Goal: Information Seeking & Learning: Learn about a topic

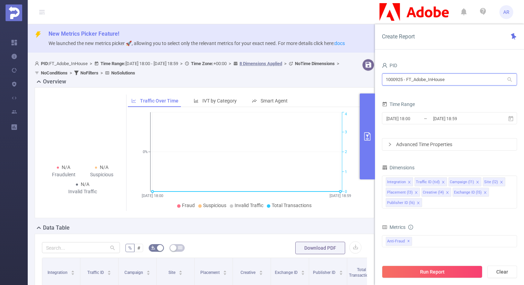
click at [450, 82] on input "1000925 - FT_Adobe_InHouse" at bounding box center [449, 79] width 135 height 12
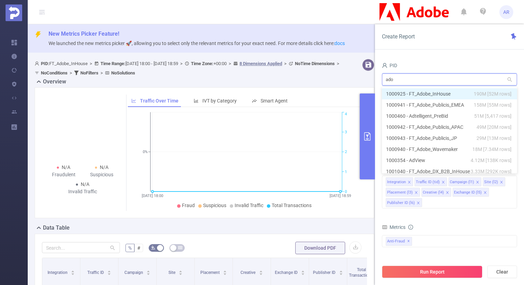
type input "adob"
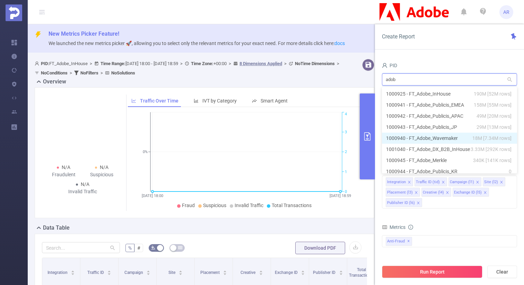
click at [446, 138] on li "1000940 - FT_Adobe_Wavemaker 18M [7.34M rows]" at bounding box center [449, 138] width 135 height 11
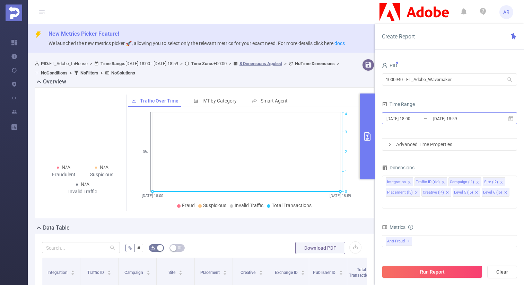
click at [441, 117] on input "[DATE] 18:59" at bounding box center [460, 118] width 56 height 9
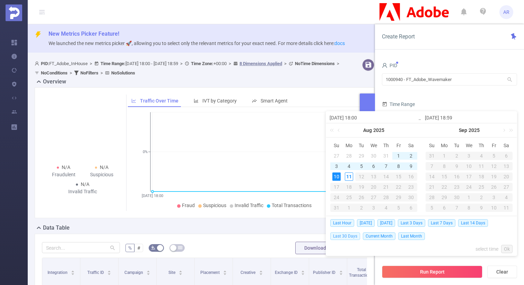
click at [353, 237] on span "Last 30 Days" at bounding box center [345, 236] width 30 height 8
type input "[DATE] 00:00"
type input "[DATE] 23:59"
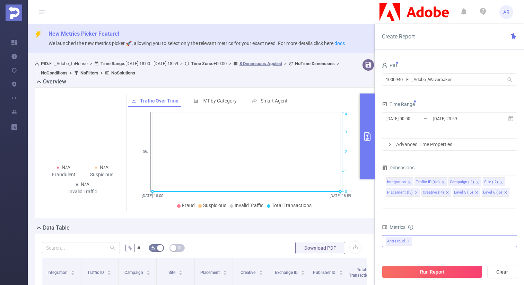
click at [409, 237] on span "Anti-Fraud ✕" at bounding box center [398, 241] width 26 height 9
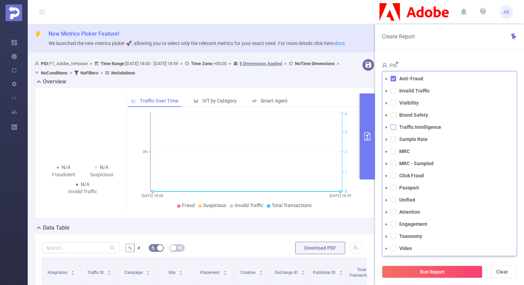
click at [394, 124] on span at bounding box center [393, 127] width 6 height 6
click at [393, 76] on span at bounding box center [393, 79] width 6 height 6
click at [386, 126] on icon "icon: caret-down" at bounding box center [385, 127] width 3 height 3
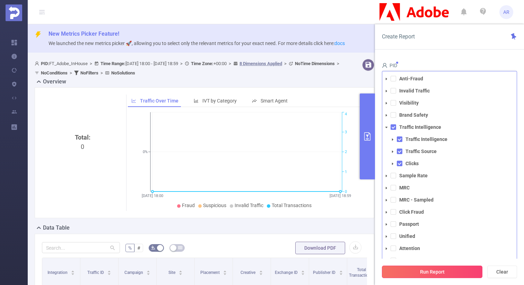
click at [409, 271] on button "Run Report" at bounding box center [432, 272] width 100 height 12
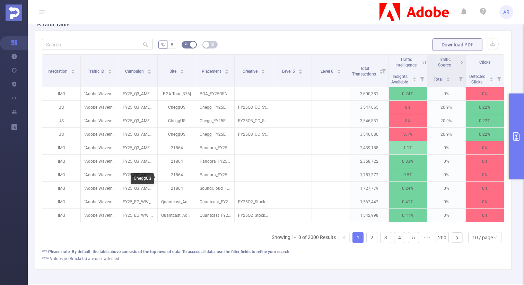
scroll to position [200, 0]
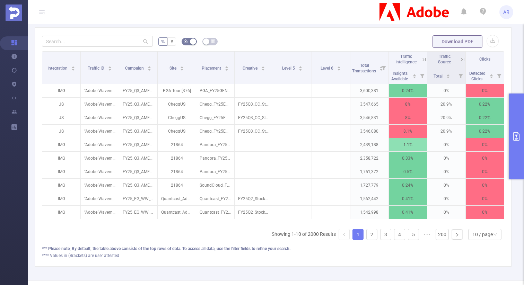
click at [515, 114] on button "primary" at bounding box center [515, 137] width 15 height 86
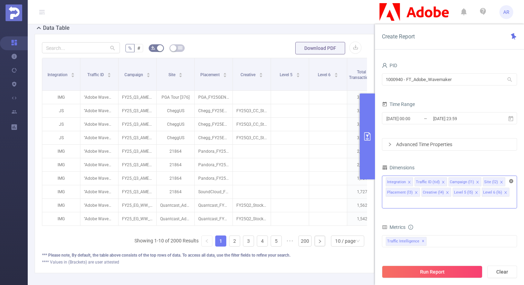
click at [511, 182] on icon "icon: close-circle" at bounding box center [511, 181] width 4 height 4
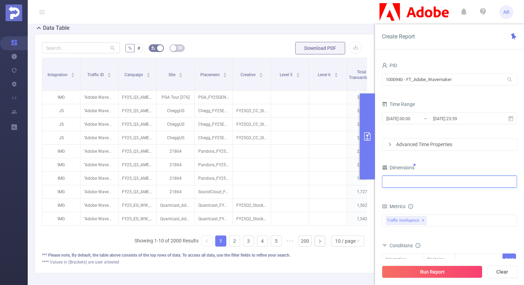
click at [486, 183] on div at bounding box center [448, 181] width 127 height 11
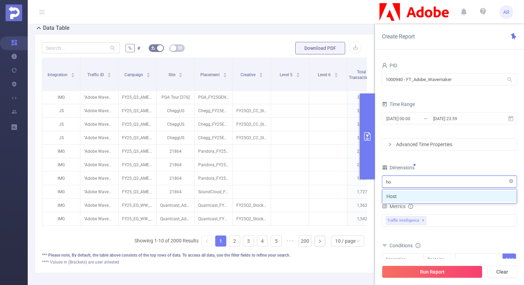
type input "hos"
click at [456, 196] on li "Host" at bounding box center [449, 196] width 134 height 11
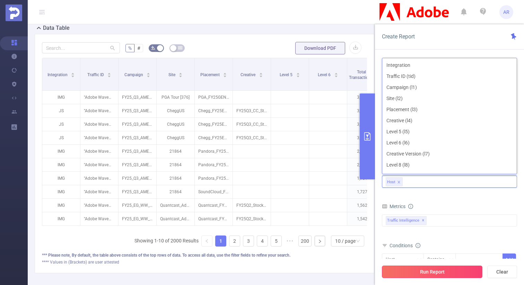
click at [420, 270] on button "Run Report" at bounding box center [432, 272] width 100 height 12
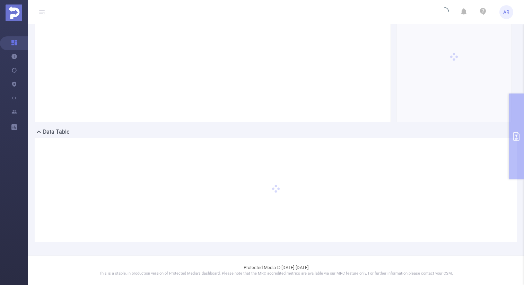
scroll to position [2, 0]
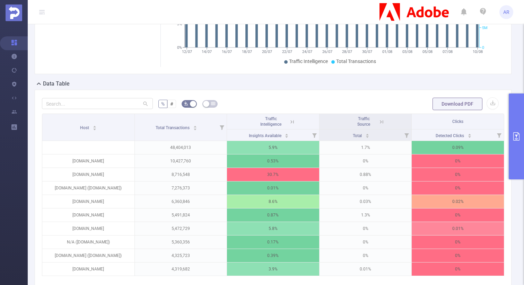
scroll to position [135, 0]
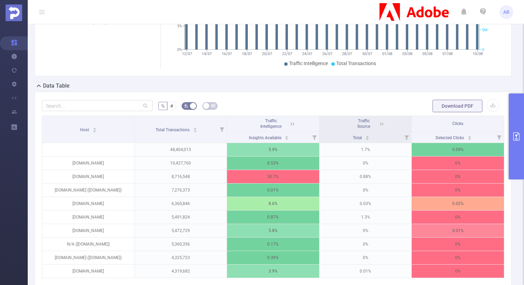
click at [515, 117] on button "primary" at bounding box center [515, 137] width 15 height 86
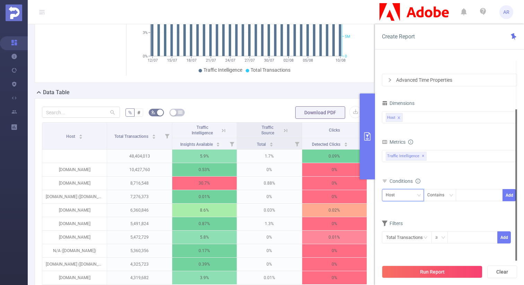
click at [412, 196] on div "Host" at bounding box center [402, 194] width 34 height 11
click at [399, 236] on input "text" at bounding box center [407, 237] width 50 height 12
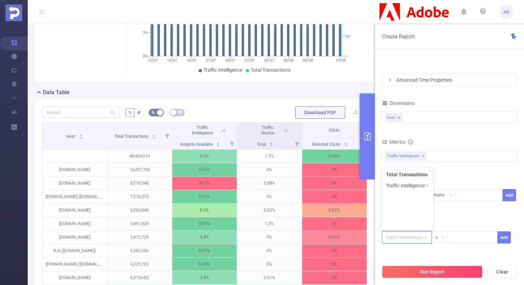
click at [410, 179] on li "Total Transactions" at bounding box center [407, 174] width 51 height 11
click at [403, 236] on input "text" at bounding box center [407, 237] width 50 height 12
click at [413, 186] on li "Traffic Intelligence" at bounding box center [407, 185] width 51 height 11
click at [462, 175] on li "Traffic Intelligence" at bounding box center [461, 174] width 51 height 11
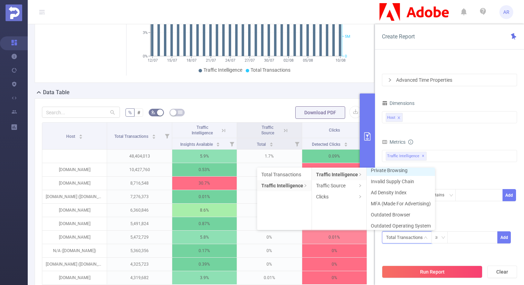
scroll to position [40, 0]
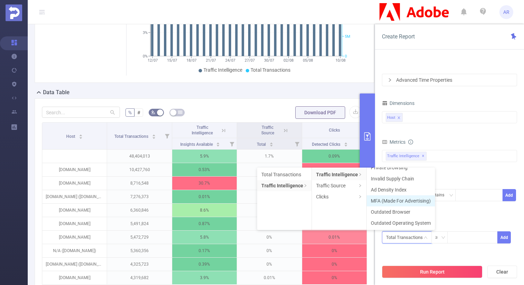
click at [394, 202] on li "MFA (Made For Advertising)" at bounding box center [400, 200] width 68 height 11
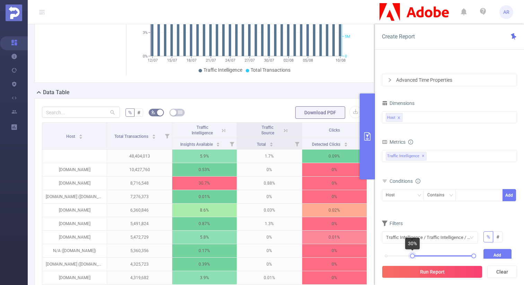
drag, startPoint x: 384, startPoint y: 256, endPoint x: 411, endPoint y: 258, distance: 26.4
click at [411, 258] on div "0% 100%" at bounding box center [429, 258] width 101 height 19
click at [499, 250] on button "Add" at bounding box center [497, 255] width 28 height 12
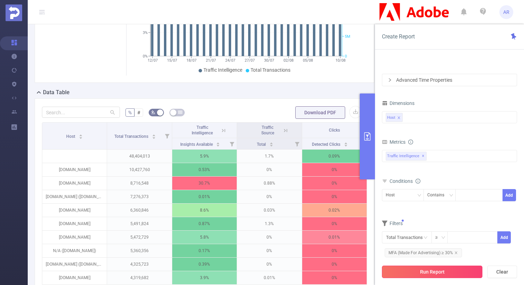
click at [463, 269] on button "Run Report" at bounding box center [432, 272] width 100 height 12
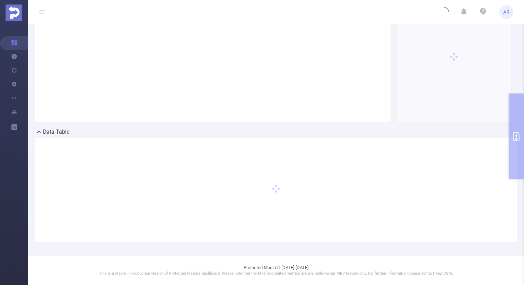
scroll to position [96, 0]
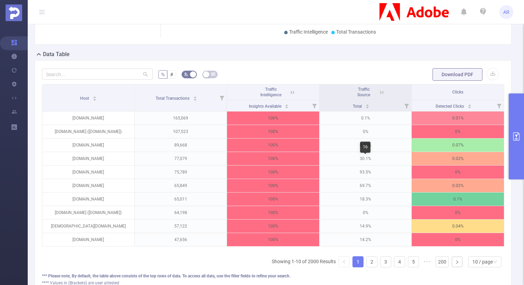
scroll to position [181, 0]
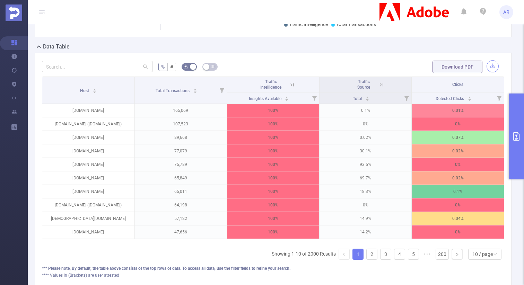
click at [492, 64] on button "button" at bounding box center [492, 66] width 12 height 12
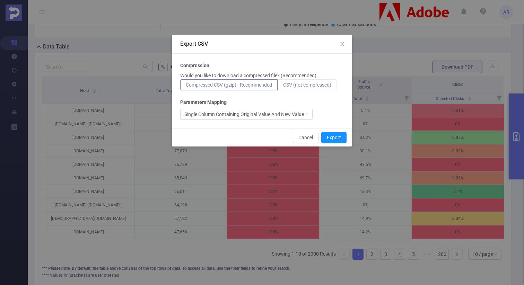
click at [311, 86] on span "CSV (not compressed)" at bounding box center [307, 85] width 48 height 6
click at [283, 87] on input "CSV (not compressed)" at bounding box center [283, 87] width 0 height 0
click at [330, 138] on button "Export" at bounding box center [333, 137] width 25 height 11
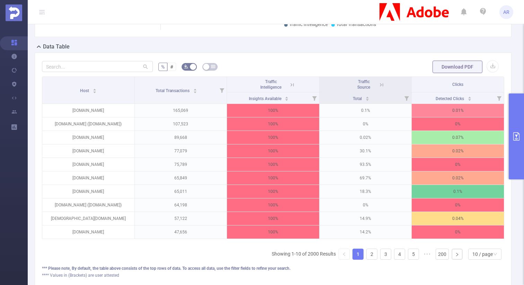
click at [515, 110] on button "primary" at bounding box center [515, 137] width 15 height 86
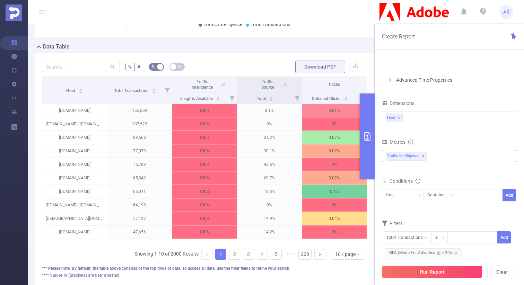
click at [422, 155] on span "✕" at bounding box center [422, 156] width 3 height 8
click at [422, 155] on div "Anti-Fraud Invalid Traffic Visibility Brand Safety Traffic Intelligence Traffic…" at bounding box center [449, 155] width 135 height 11
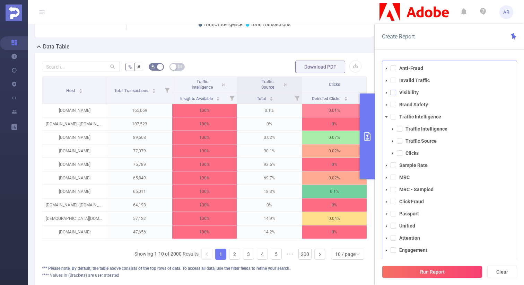
click at [393, 92] on span at bounding box center [393, 93] width 6 height 6
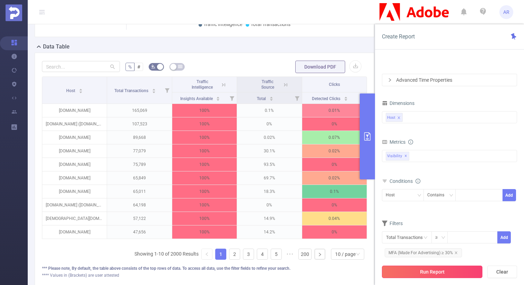
click at [413, 273] on button "Run Report" at bounding box center [432, 272] width 100 height 12
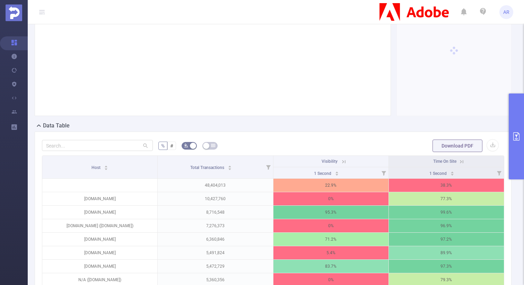
click at [507, 122] on div "Highlights" at bounding box center [273, 53] width 482 height 136
click at [513, 127] on button "primary" at bounding box center [515, 137] width 15 height 86
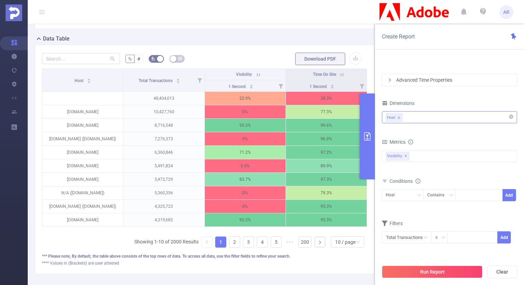
click at [398, 117] on icon "icon: close" at bounding box center [398, 117] width 2 height 2
click at [398, 117] on div at bounding box center [448, 117] width 127 height 11
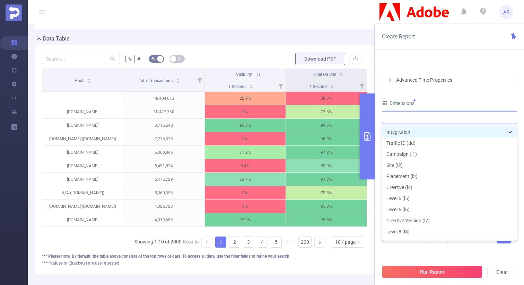
click at [397, 135] on li "Integration" at bounding box center [449, 131] width 134 height 11
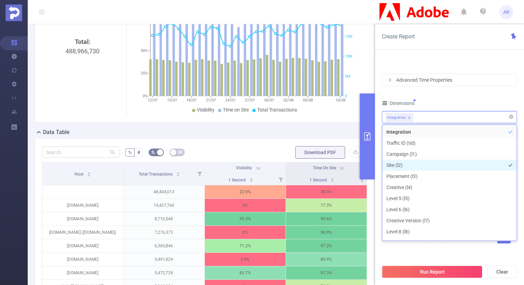
click at [398, 163] on li "Site (l2)" at bounding box center [449, 165] width 134 height 11
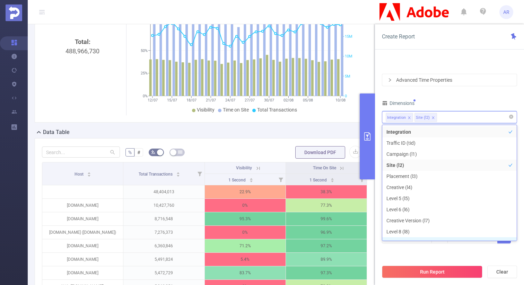
scroll to position [8, 0]
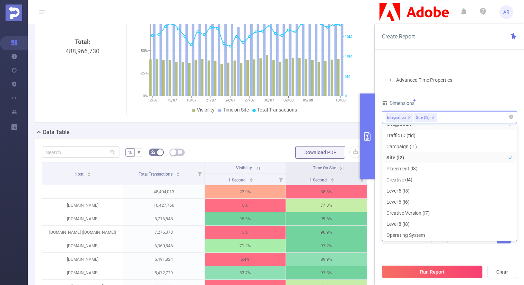
click at [412, 270] on button "Run Report" at bounding box center [432, 272] width 100 height 12
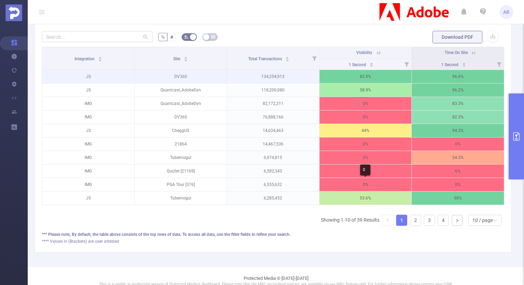
scroll to position [205, 0]
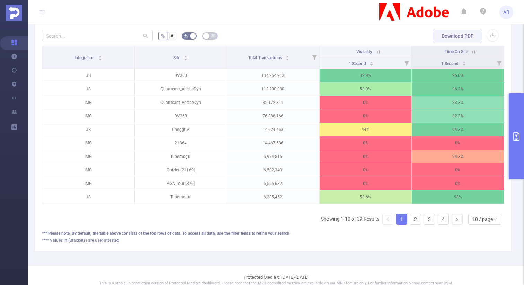
click at [519, 146] on button "primary" at bounding box center [515, 137] width 15 height 86
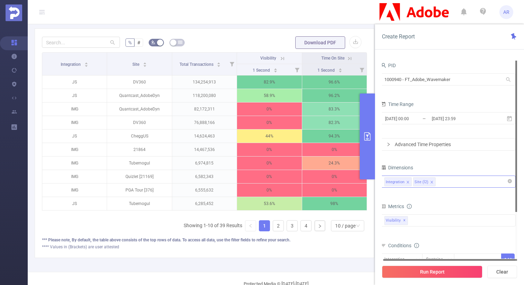
click at [426, 71] on div "PID" at bounding box center [447, 66] width 135 height 11
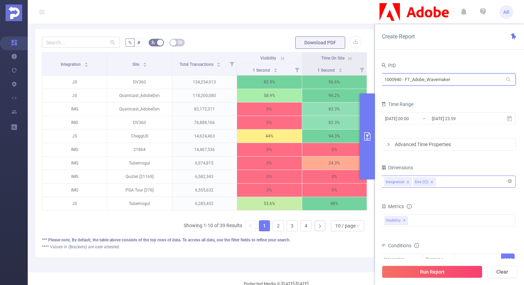
click at [419, 77] on input "1000940 - FT_Adobe_Wavemaker" at bounding box center [447, 79] width 135 height 12
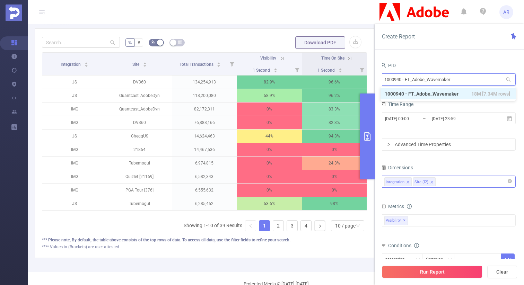
click at [419, 77] on input "1000940 - FT_Adobe_Wavemaker" at bounding box center [447, 79] width 135 height 12
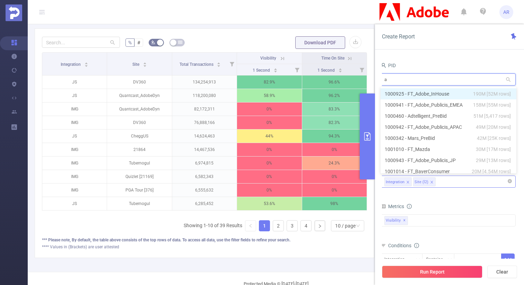
type input "ad"
click at [425, 93] on li "1000925 - FT_Adobe_InHouse 190M [52M rows]" at bounding box center [447, 93] width 135 height 11
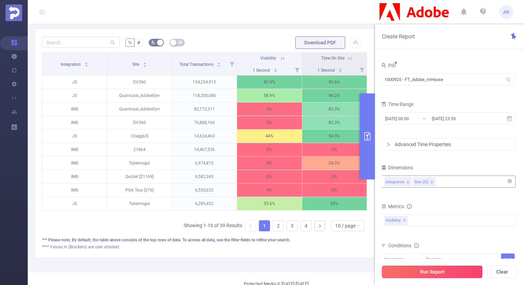
click at [434, 270] on button "Run Report" at bounding box center [432, 272] width 100 height 12
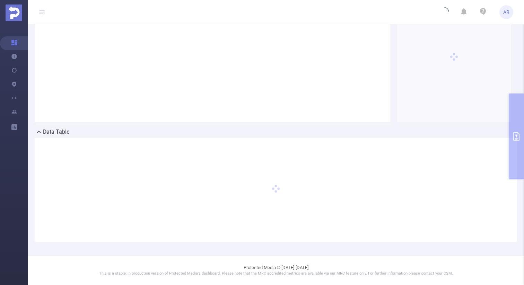
scroll to position [96, 0]
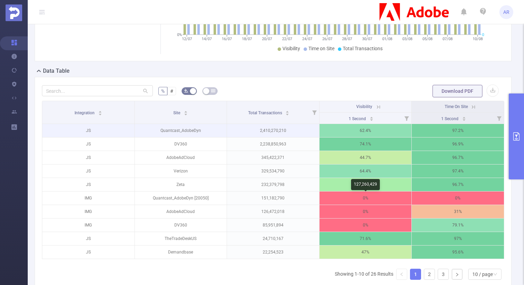
scroll to position [157, 0]
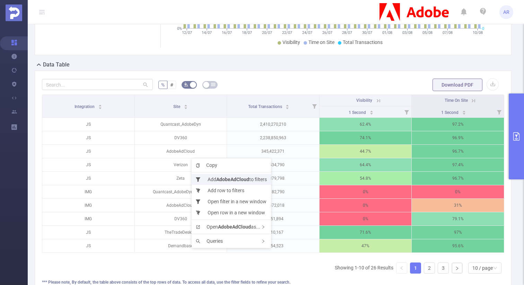
click at [214, 176] on li "Add AdobeAdCloud to filters" at bounding box center [231, 179] width 79 height 11
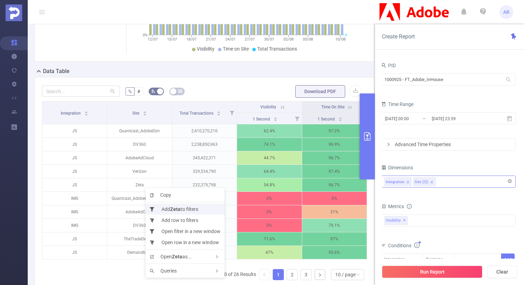
click at [168, 208] on li "Add Zeta to filters" at bounding box center [184, 209] width 79 height 11
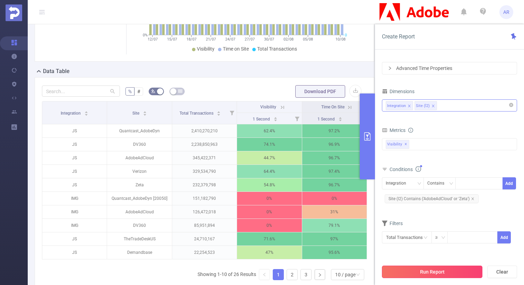
click at [430, 270] on button "Run Report" at bounding box center [432, 272] width 100 height 12
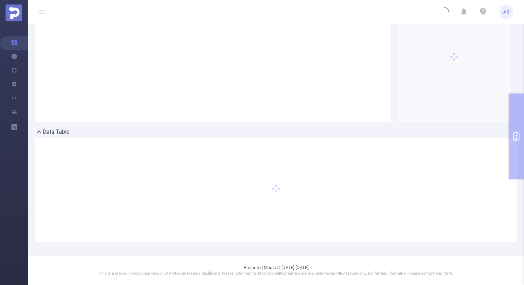
scroll to position [96, 0]
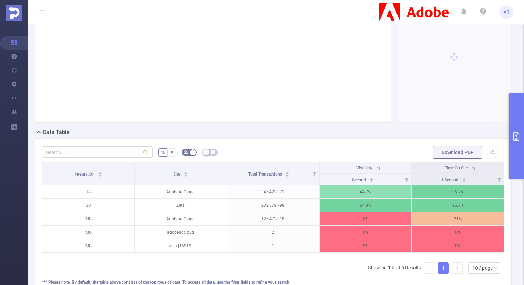
scroll to position [60, 0]
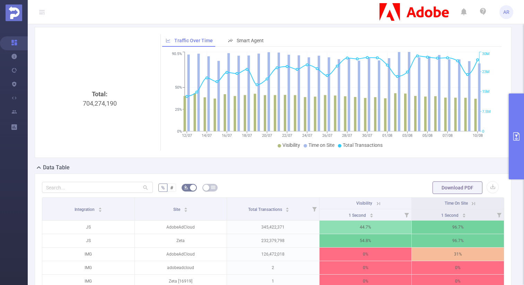
click at [516, 114] on button "primary" at bounding box center [515, 137] width 15 height 86
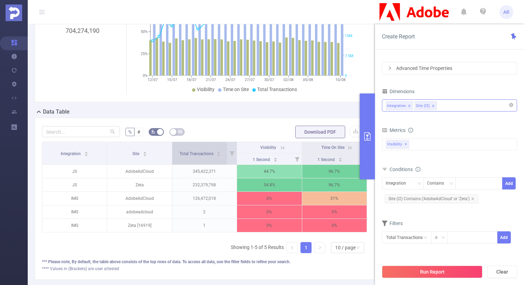
scroll to position [121, 0]
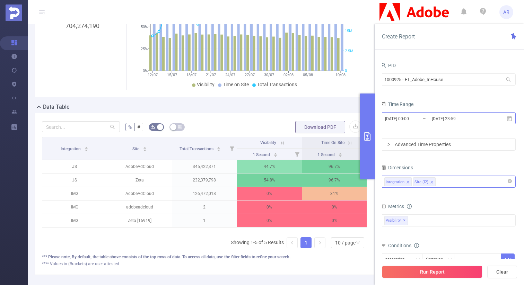
click at [424, 115] on input "[DATE] 00:00" at bounding box center [412, 118] width 56 height 9
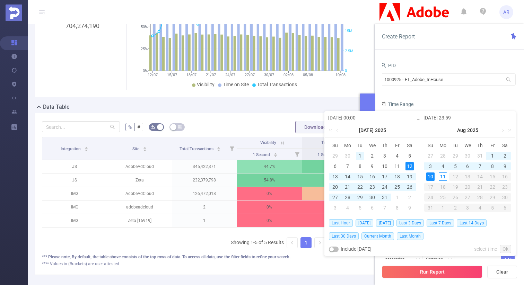
click at [360, 157] on div "1" at bounding box center [360, 156] width 8 height 8
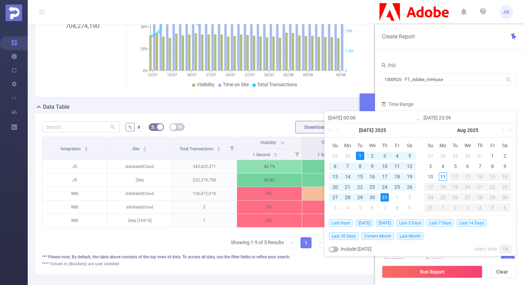
click at [384, 195] on div "31" at bounding box center [384, 197] width 8 height 8
type input "[DATE] 00:00"
type input "[DATE] 23:59"
type input "[DATE] 00:00"
type input "[DATE] 23:59"
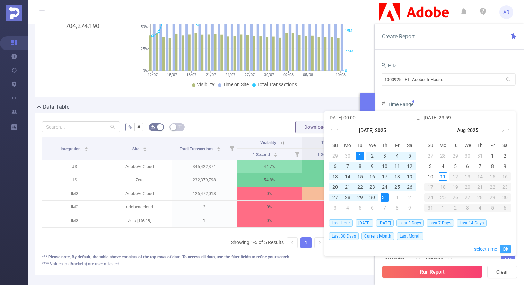
click at [502, 249] on link "Ok" at bounding box center [504, 249] width 11 height 8
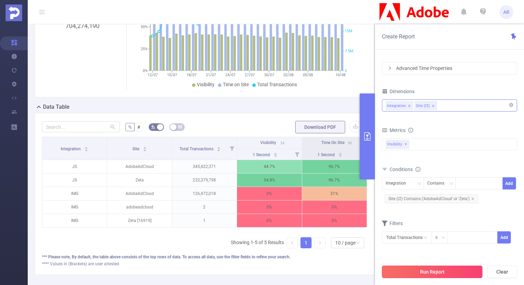
click at [418, 274] on button "Run Report" at bounding box center [432, 272] width 100 height 12
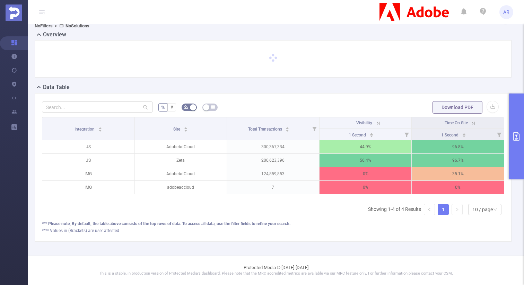
scroll to position [47, 0]
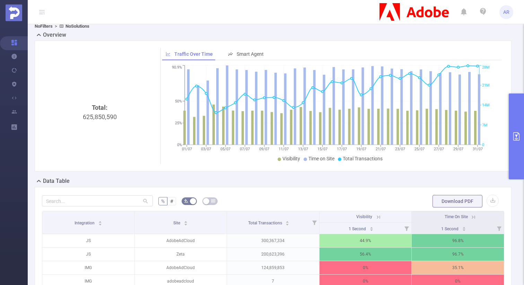
click at [514, 145] on button "primary" at bounding box center [515, 137] width 15 height 86
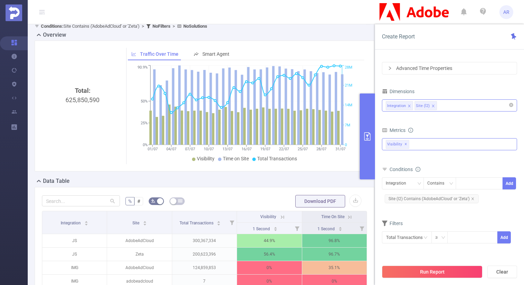
click at [436, 144] on div "Anti-Fraud Invalid Traffic Visibility Brand Safety Traffic Intelligence Traffic…" at bounding box center [449, 144] width 135 height 12
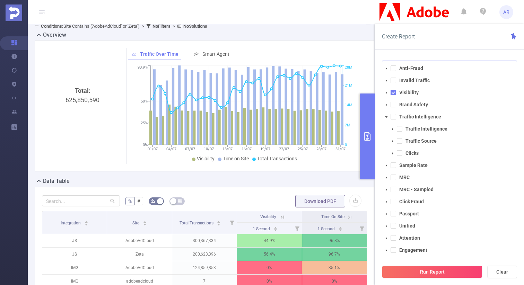
click at [489, 36] on div "Create Report" at bounding box center [449, 36] width 149 height 25
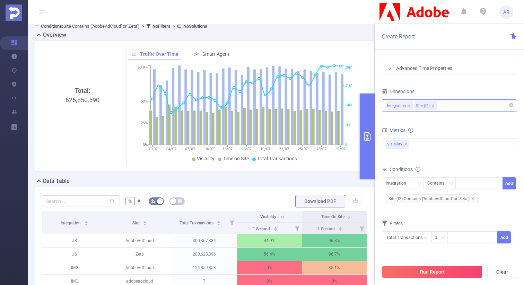
click at [458, 108] on div "Integration Site (l2)" at bounding box center [448, 105] width 127 height 11
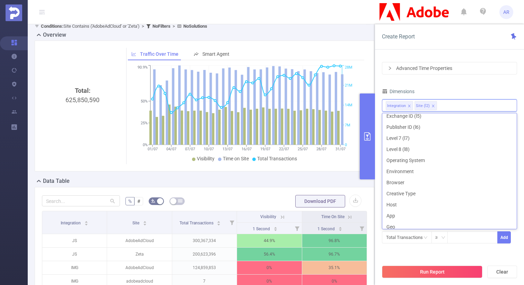
scroll to position [76, 0]
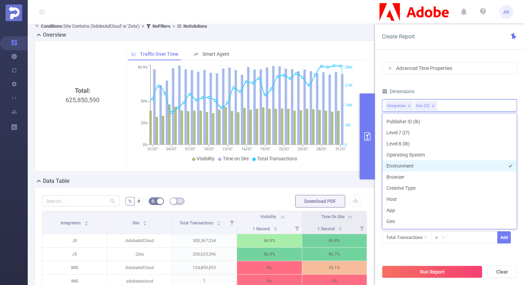
click at [416, 167] on li "Environment" at bounding box center [449, 165] width 134 height 11
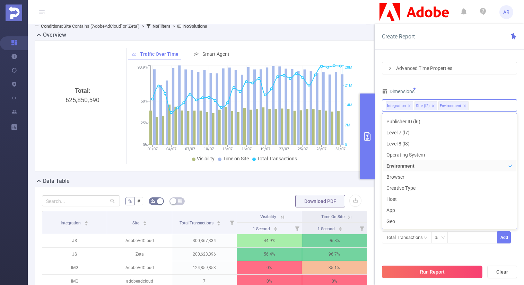
click at [446, 270] on button "Run Report" at bounding box center [432, 272] width 100 height 12
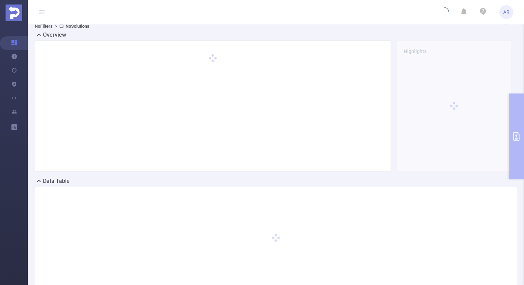
scroll to position [2, 0]
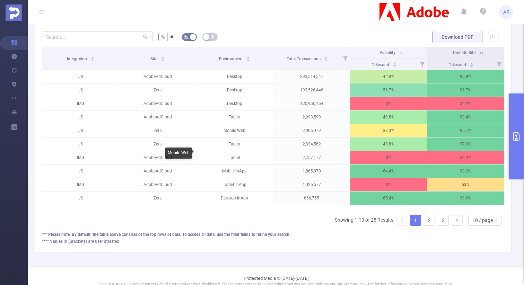
scroll to position [213, 0]
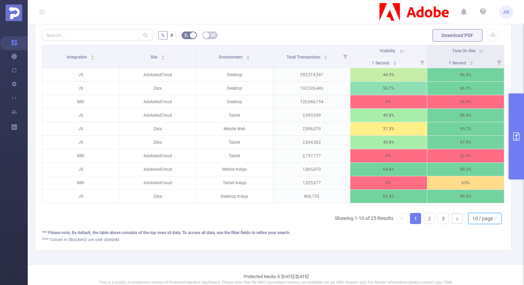
click at [477, 220] on div "10 / page" at bounding box center [482, 218] width 20 height 10
click at [482, 182] on li "30 / page" at bounding box center [484, 183] width 33 height 11
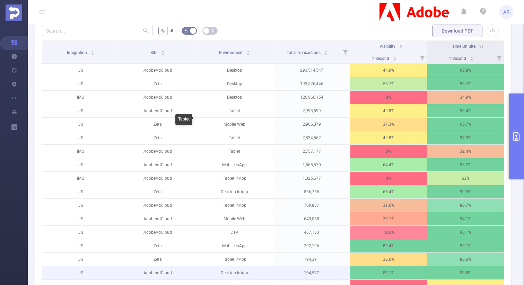
scroll to position [214, 0]
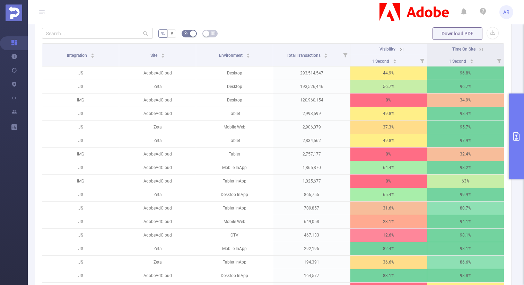
click at [515, 102] on button "primary" at bounding box center [515, 137] width 15 height 86
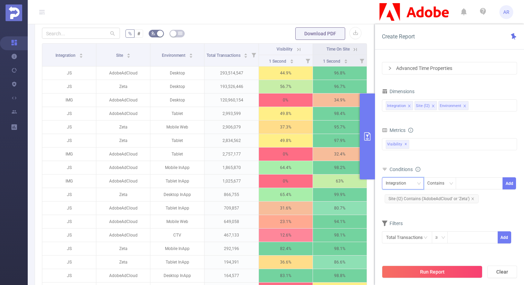
click at [404, 183] on div "Integration" at bounding box center [397, 183] width 25 height 11
click at [488, 176] on div "Integration Contains Add Site (l2) Contains ('AdobeAdCloud' or 'Zeta')" at bounding box center [449, 192] width 135 height 32
click at [471, 177] on div "Integration Contains Add Site (l2) Contains ('AdobeAdCloud' or 'Zeta')" at bounding box center [449, 192] width 135 height 32
click at [470, 180] on div at bounding box center [479, 183] width 40 height 11
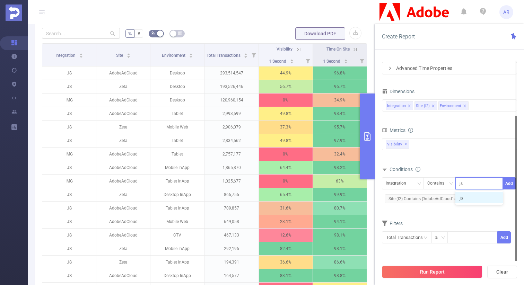
type input "js"
click at [516, 186] on div at bounding box center [516, 188] width 2 height 145
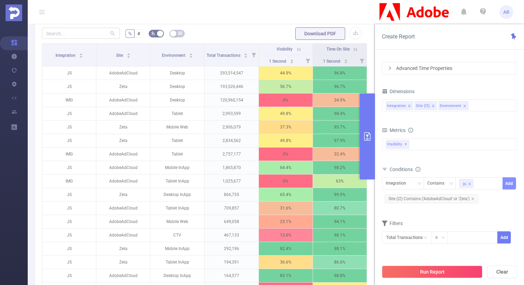
click at [509, 185] on button "Add" at bounding box center [509, 183] width 14 height 12
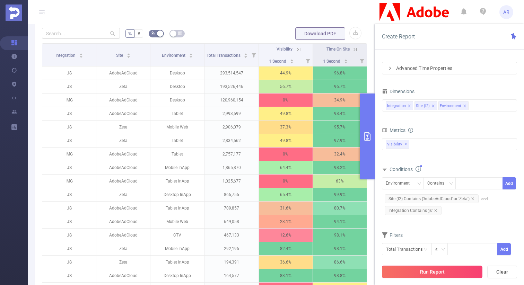
click at [424, 274] on button "Run Report" at bounding box center [432, 272] width 100 height 12
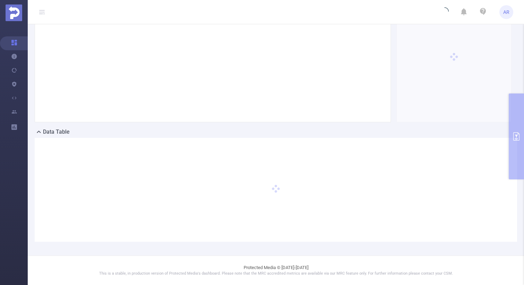
scroll to position [96, 0]
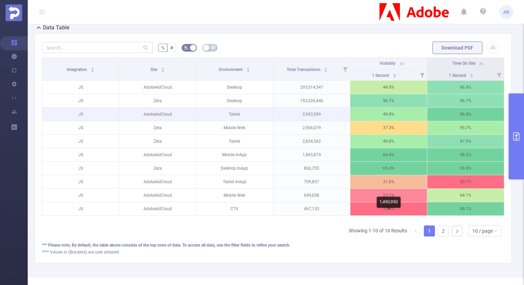
scroll to position [207, 0]
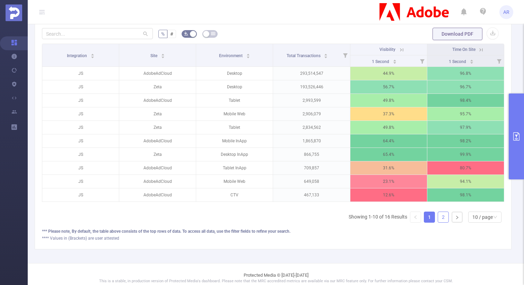
click at [441, 222] on link "2" at bounding box center [443, 217] width 10 height 10
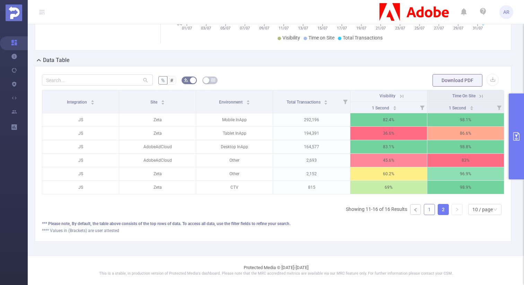
click at [427, 209] on link "1" at bounding box center [429, 209] width 10 height 10
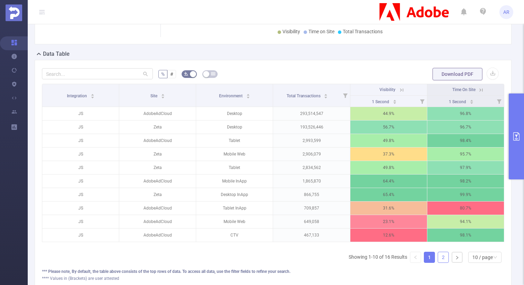
click at [439, 262] on link "2" at bounding box center [443, 257] width 10 height 10
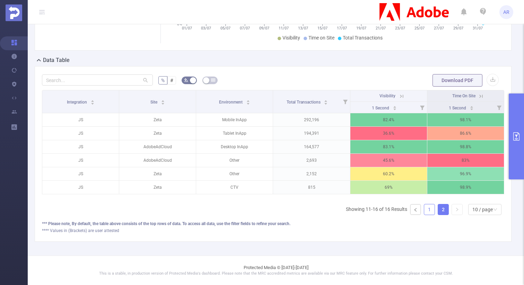
click at [433, 210] on link "1" at bounding box center [429, 209] width 10 height 10
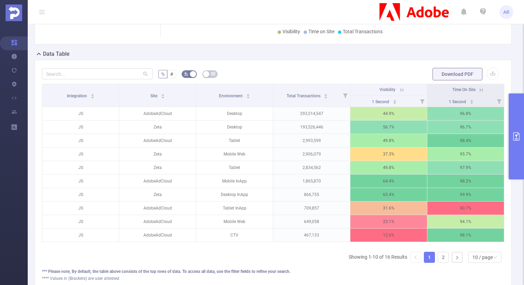
click at [517, 107] on button "primary" at bounding box center [515, 137] width 15 height 86
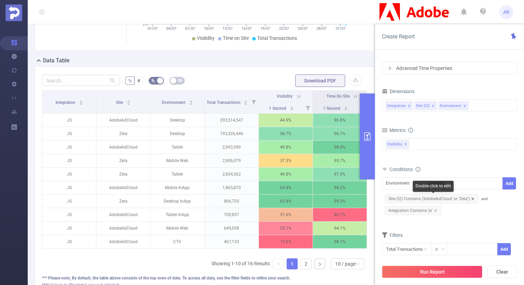
click at [472, 197] on icon "icon: close" at bounding box center [472, 198] width 3 height 3
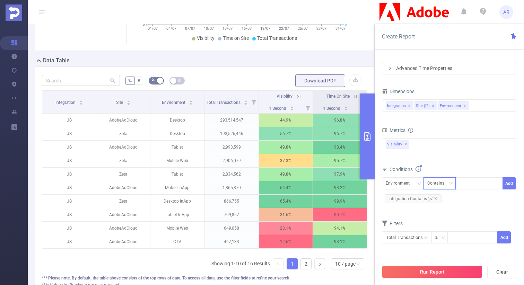
click at [440, 184] on div "Contains" at bounding box center [438, 183] width 22 height 11
click at [434, 230] on li "Does Not Contain" at bounding box center [446, 230] width 46 height 11
click at [471, 186] on div at bounding box center [479, 183] width 40 height 11
type input "ctv"
click at [510, 183] on button "Add" at bounding box center [509, 183] width 14 height 12
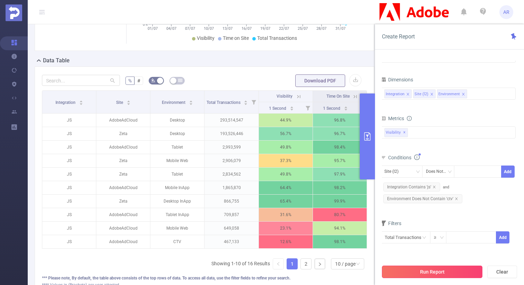
click at [415, 273] on button "Run Report" at bounding box center [432, 272] width 100 height 12
